Goal: Check status: Check status

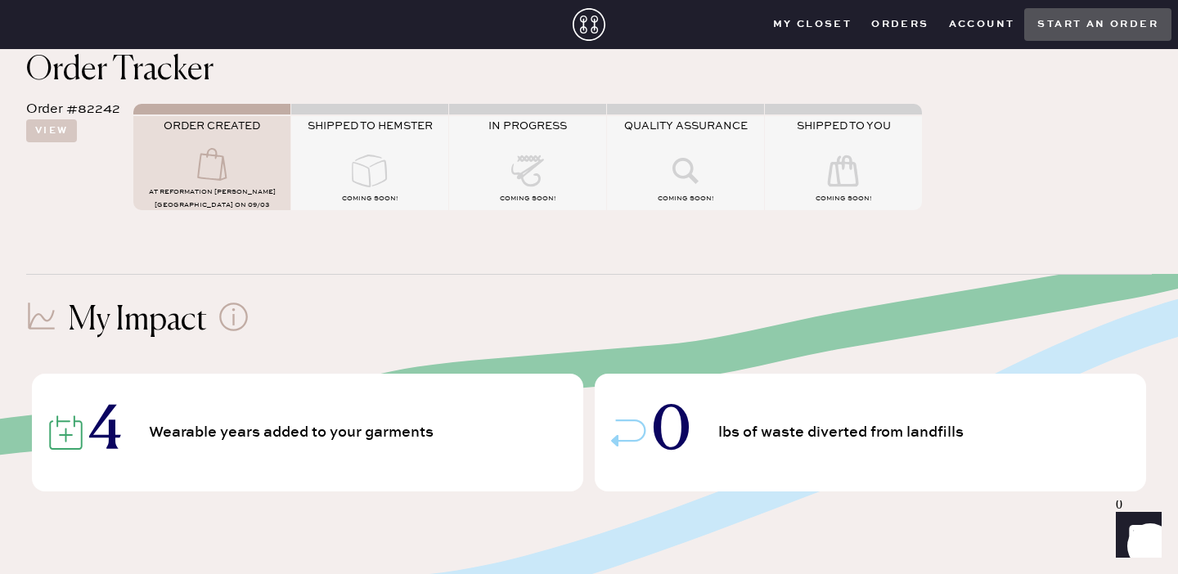
scroll to position [177, 0]
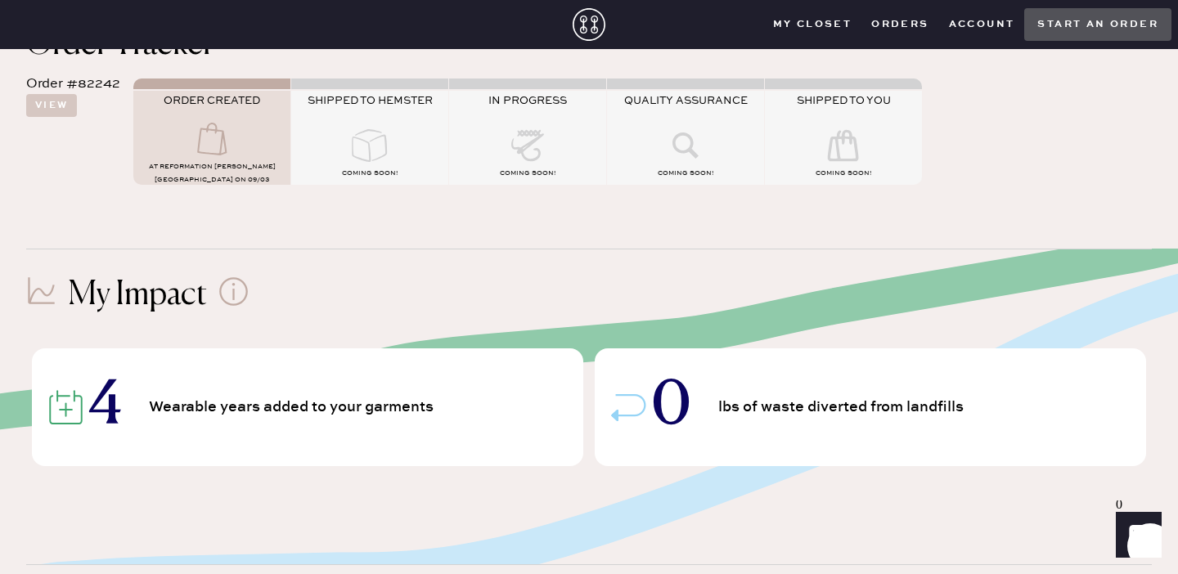
click at [353, 269] on div "My Impact 4 Wearable years added to your garments 0 lbs of waste diverted from …" at bounding box center [589, 377] width 1126 height 257
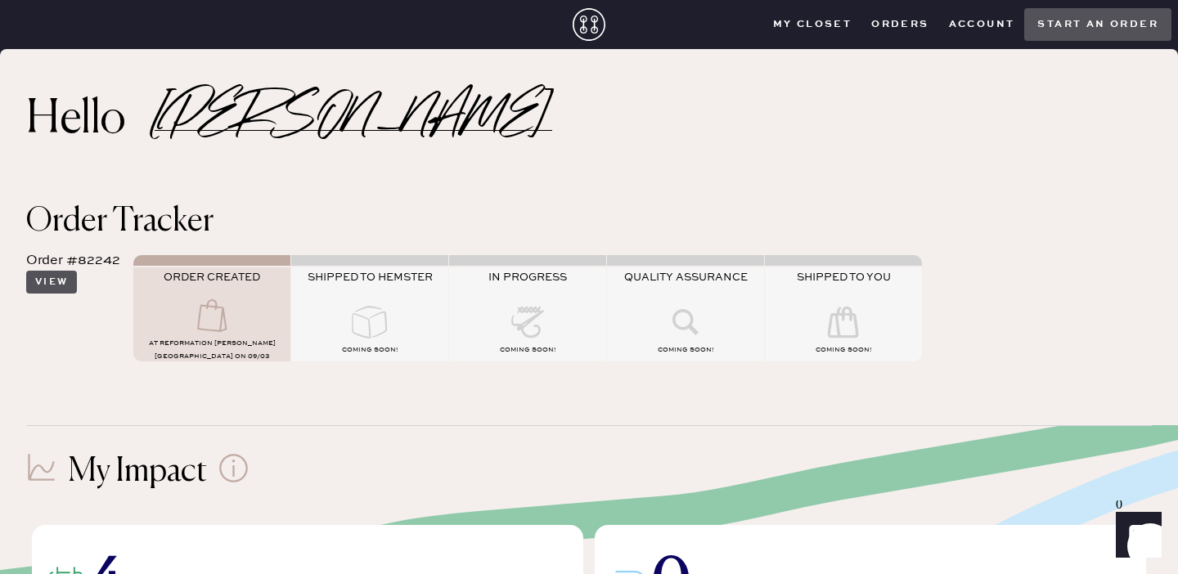
click at [56, 289] on button "View" at bounding box center [51, 282] width 51 height 23
click at [61, 283] on button "View" at bounding box center [51, 282] width 51 height 23
click at [376, 326] on icon at bounding box center [369, 322] width 65 height 33
click at [44, 289] on button "View" at bounding box center [51, 282] width 51 height 23
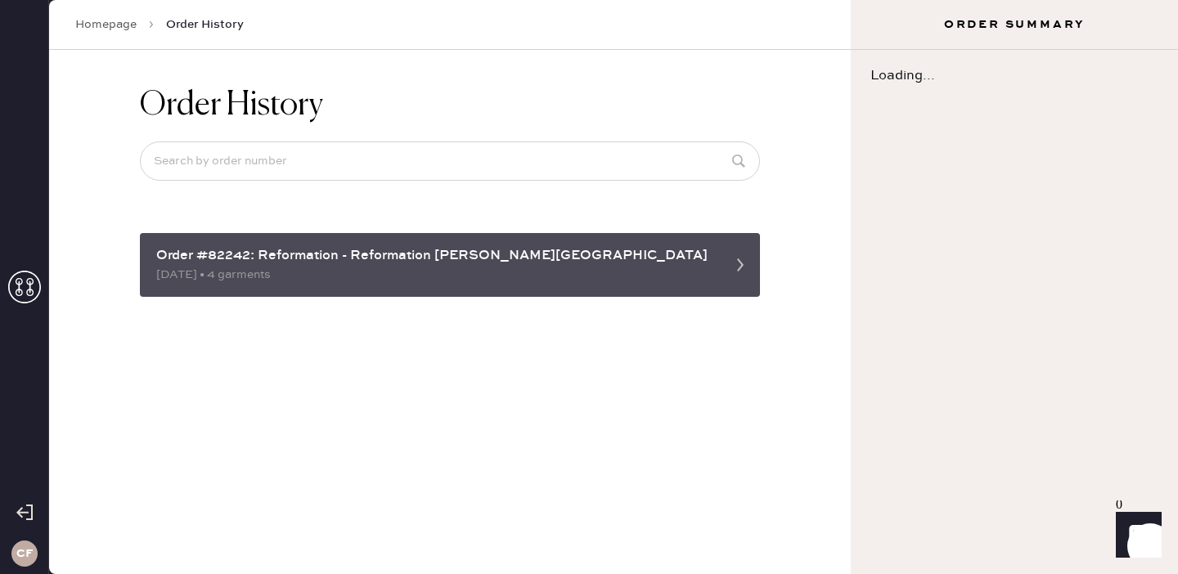
click at [619, 252] on div "Order #82242: Reformation - Reformation [PERSON_NAME][GEOGRAPHIC_DATA]" at bounding box center [435, 256] width 558 height 20
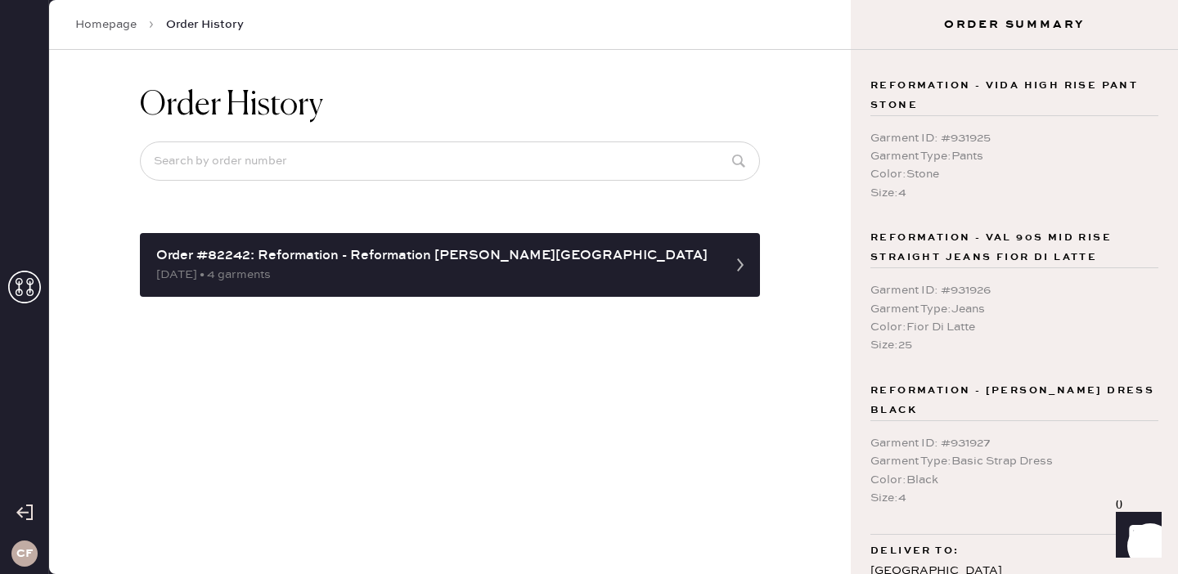
scroll to position [201, 0]
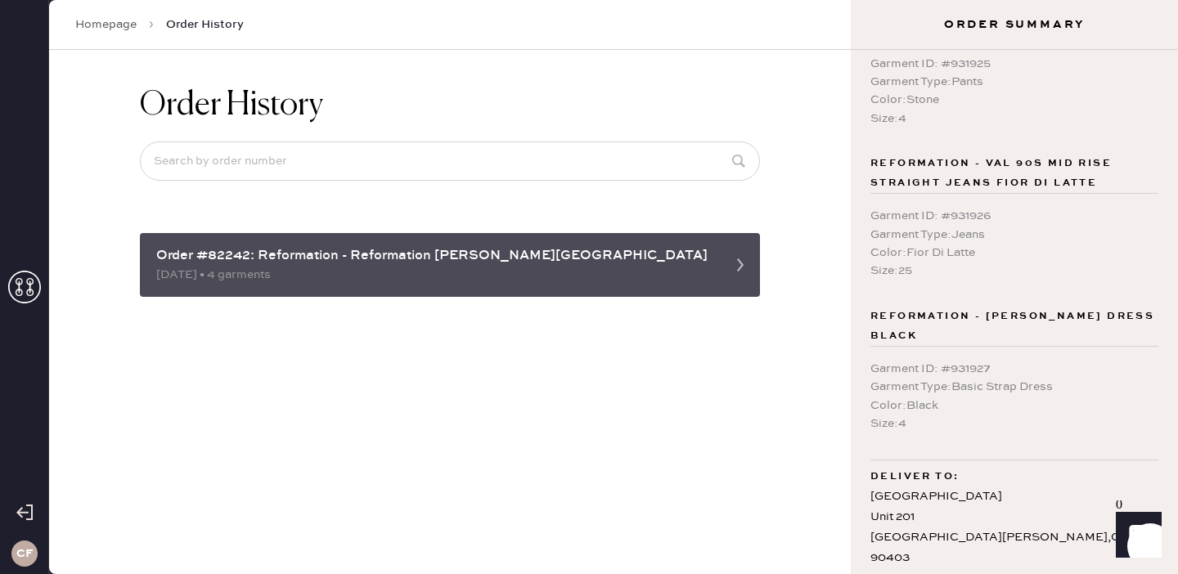
click at [340, 276] on div "[DATE] • 4 garments" at bounding box center [435, 275] width 558 height 18
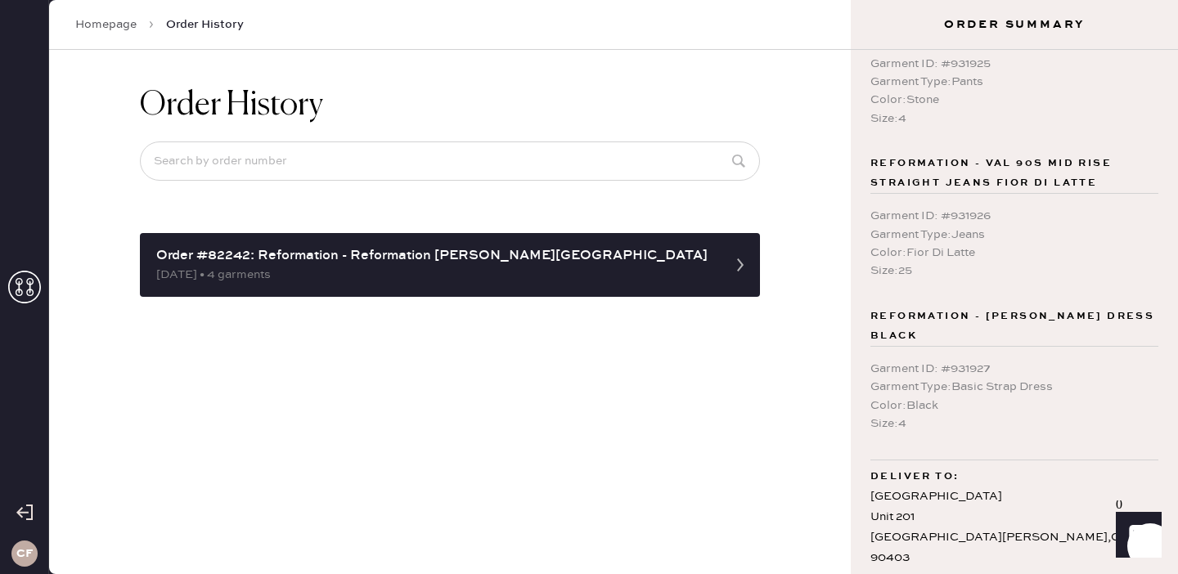
click at [331, 376] on div "Order History Order #82242: Reformation - Reformation [PERSON_NAME][GEOGRAPHIC_…" at bounding box center [450, 312] width 802 height 525
click at [29, 165] on div "CF" at bounding box center [24, 287] width 49 height 574
click at [128, 25] on link "Homepage" at bounding box center [105, 24] width 61 height 16
